Goal: Navigation & Orientation: Find specific page/section

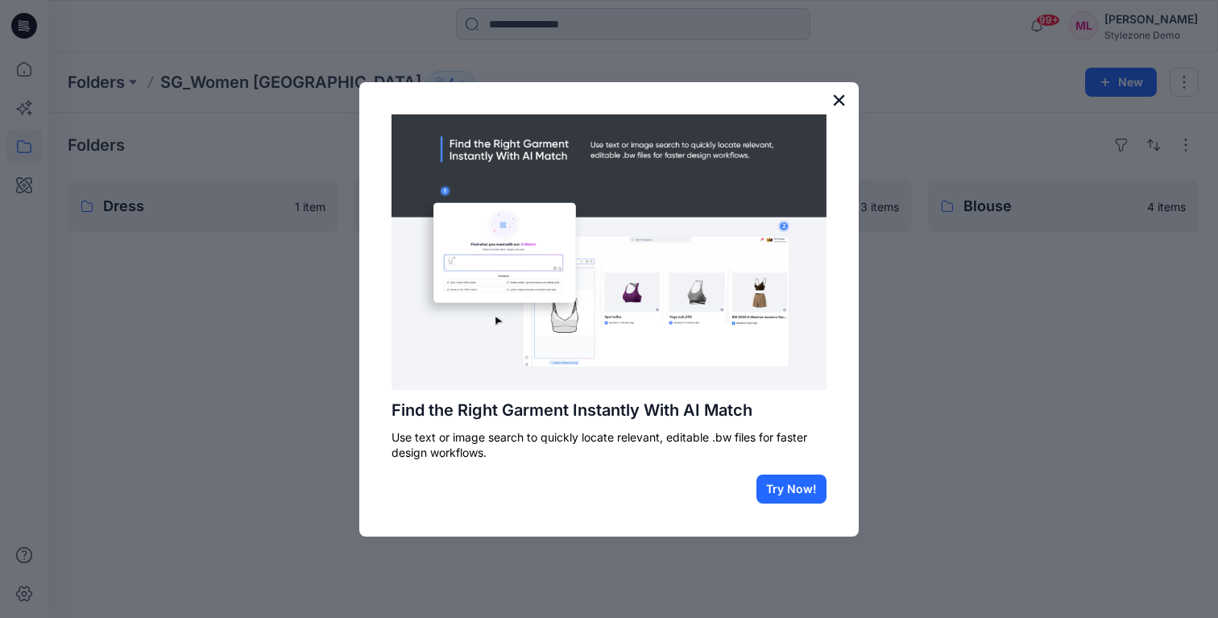
click at [840, 101] on button "×" at bounding box center [838, 100] width 15 height 26
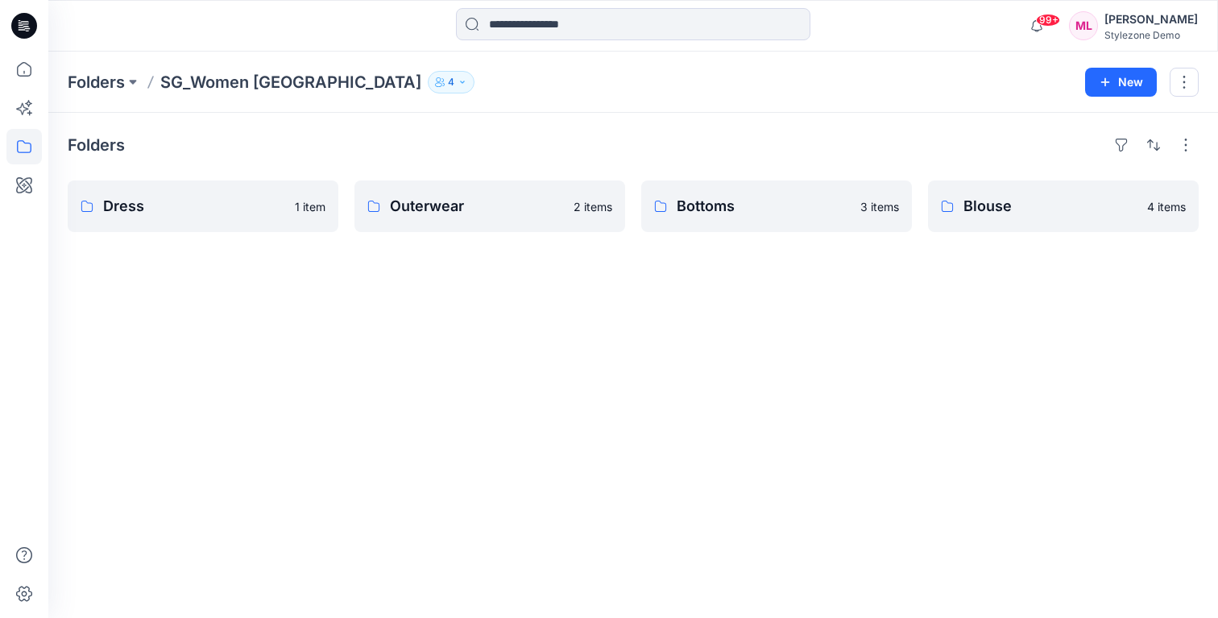
click at [759, 402] on div "Folders Dress 1 item Outerwear 2 items Bottoms 3 items Blouse 4 items" at bounding box center [633, 365] width 1170 height 505
click at [25, 138] on icon at bounding box center [23, 146] width 35 height 35
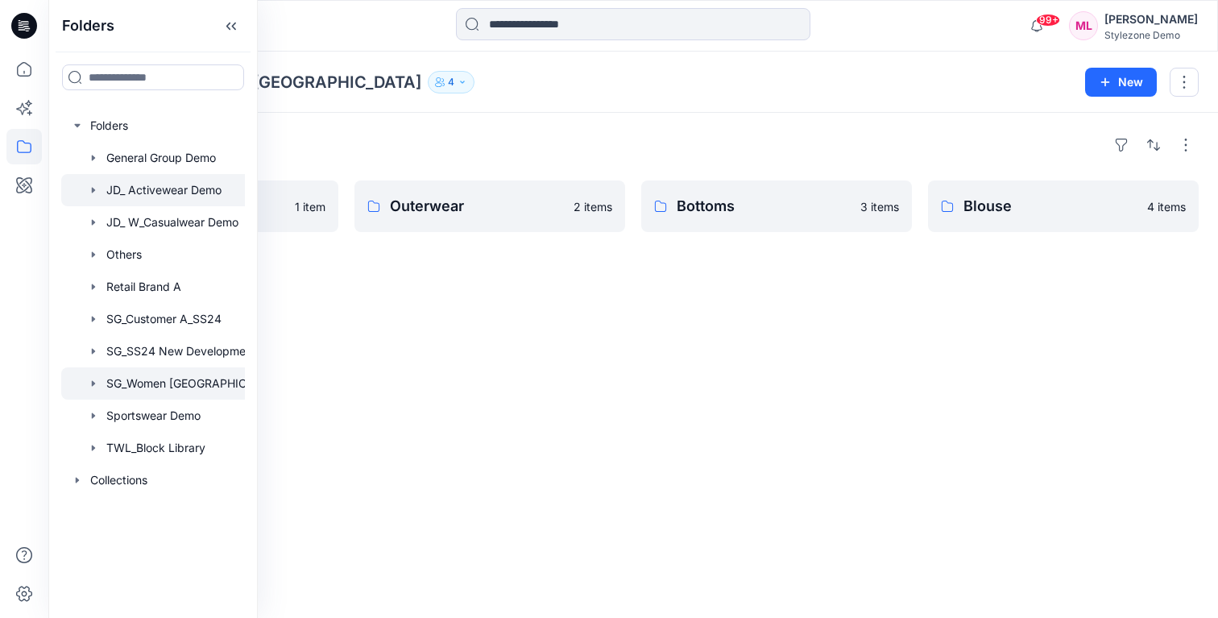
click at [201, 191] on div at bounding box center [174, 190] width 226 height 32
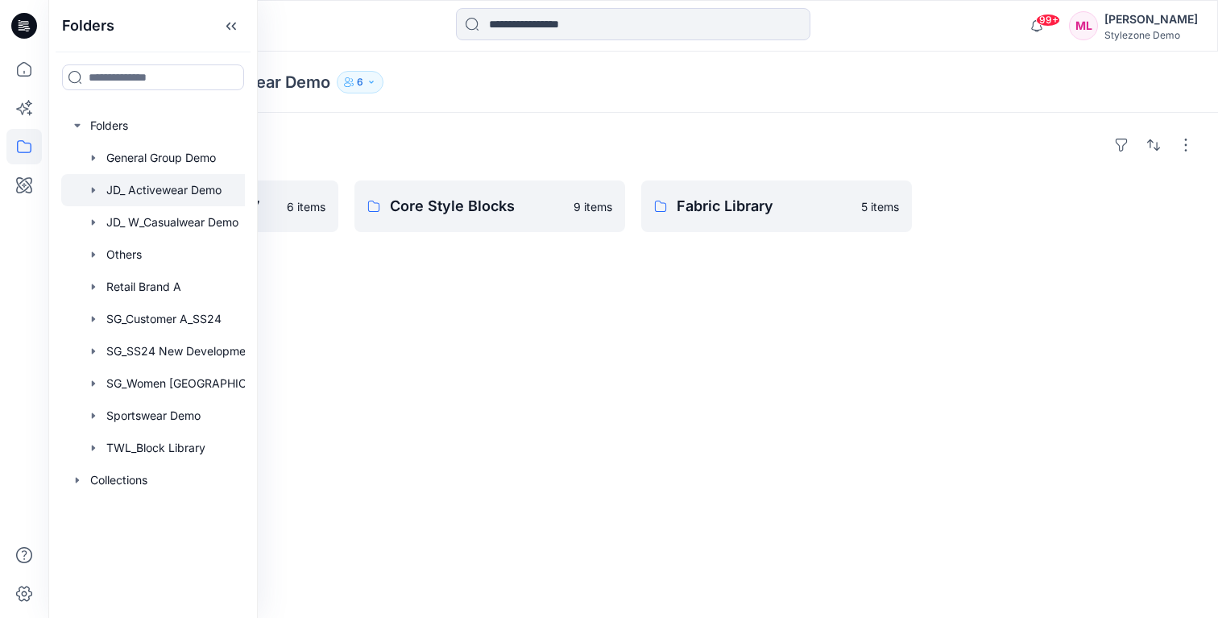
click at [333, 443] on div "Folders New Development '27 6 items Core Style Blocks 9 items Fabric Library 5 …" at bounding box center [633, 365] width 1170 height 505
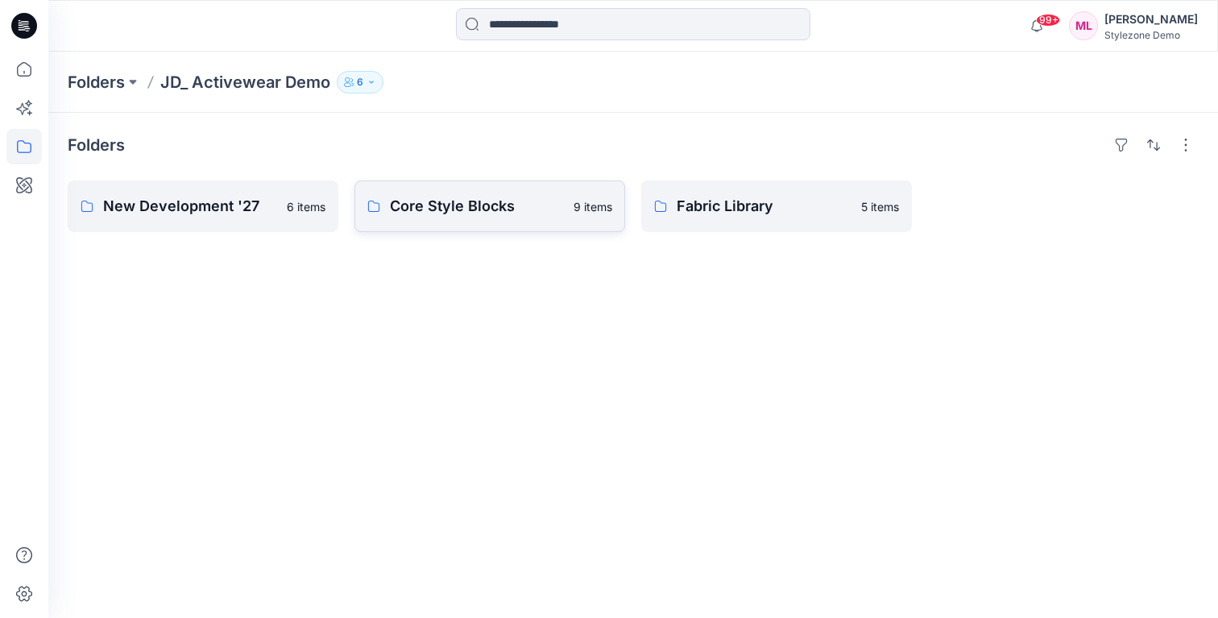
click at [496, 209] on p "Core Style Blocks" at bounding box center [477, 206] width 174 height 23
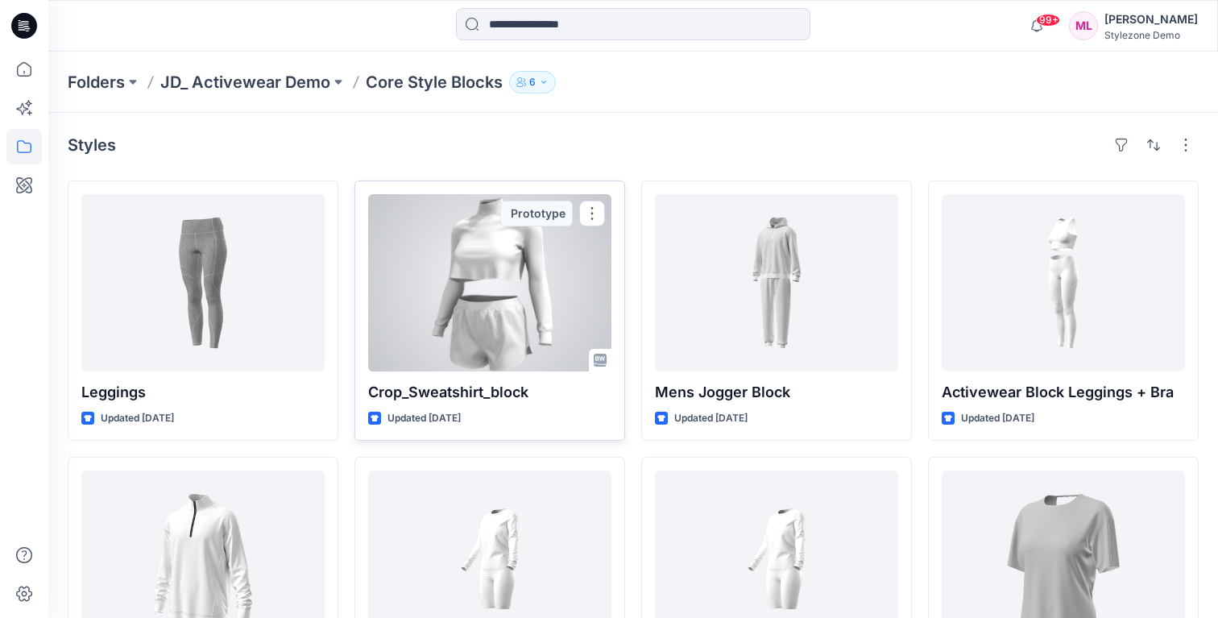
click at [541, 292] on div at bounding box center [489, 282] width 243 height 177
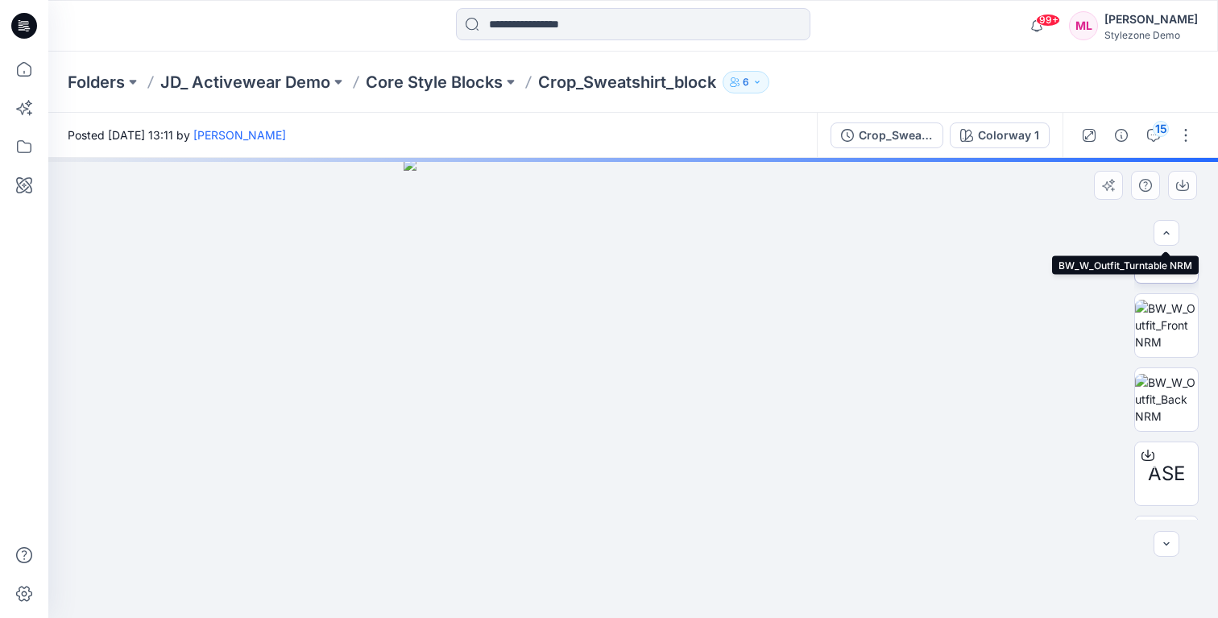
scroll to position [247, 0]
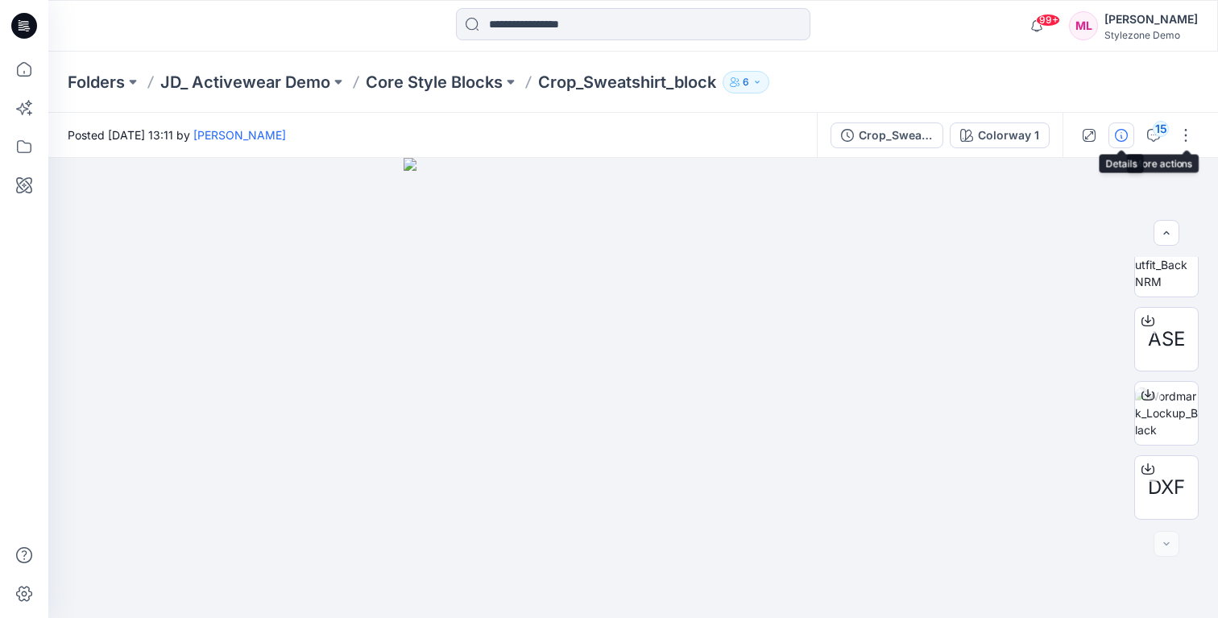
click at [1118, 131] on icon "button" at bounding box center [1121, 135] width 13 height 13
